Goal: Check status: Check status

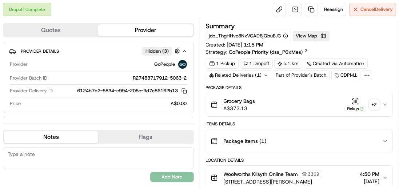
click at [377, 102] on div "+ 2" at bounding box center [374, 105] width 10 height 10
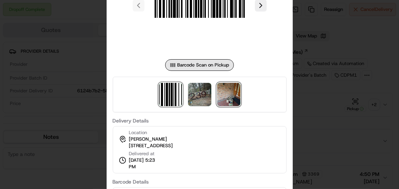
click at [227, 96] on img at bounding box center [228, 94] width 23 height 23
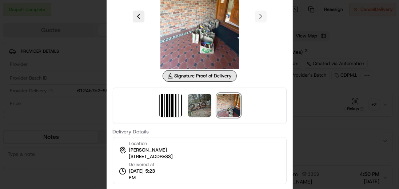
click at [315, 88] on div at bounding box center [199, 94] width 399 height 189
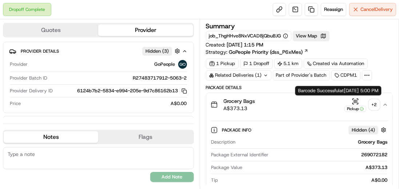
click at [374, 103] on div "+ 2" at bounding box center [374, 105] width 10 height 10
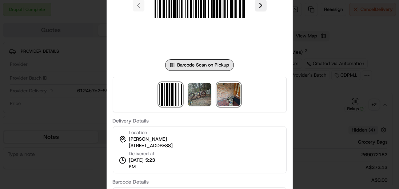
click at [225, 96] on img at bounding box center [228, 94] width 23 height 23
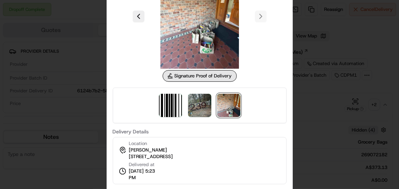
click at [385, 45] on div at bounding box center [199, 94] width 399 height 189
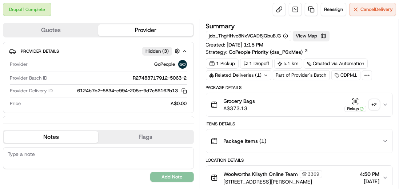
click at [384, 104] on icon "button" at bounding box center [385, 105] width 6 height 6
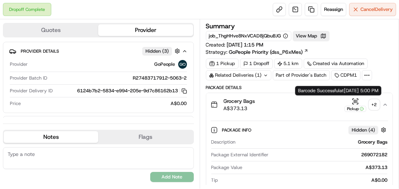
click at [373, 105] on div "+ 2" at bounding box center [374, 105] width 10 height 10
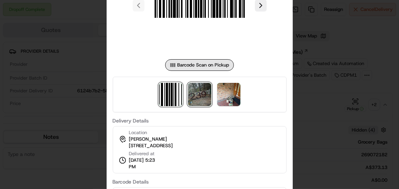
click at [205, 97] on img at bounding box center [199, 94] width 23 height 23
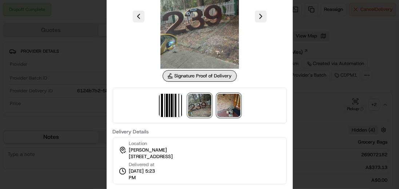
click at [226, 99] on img at bounding box center [228, 105] width 23 height 23
